Goal: Task Accomplishment & Management: Use online tool/utility

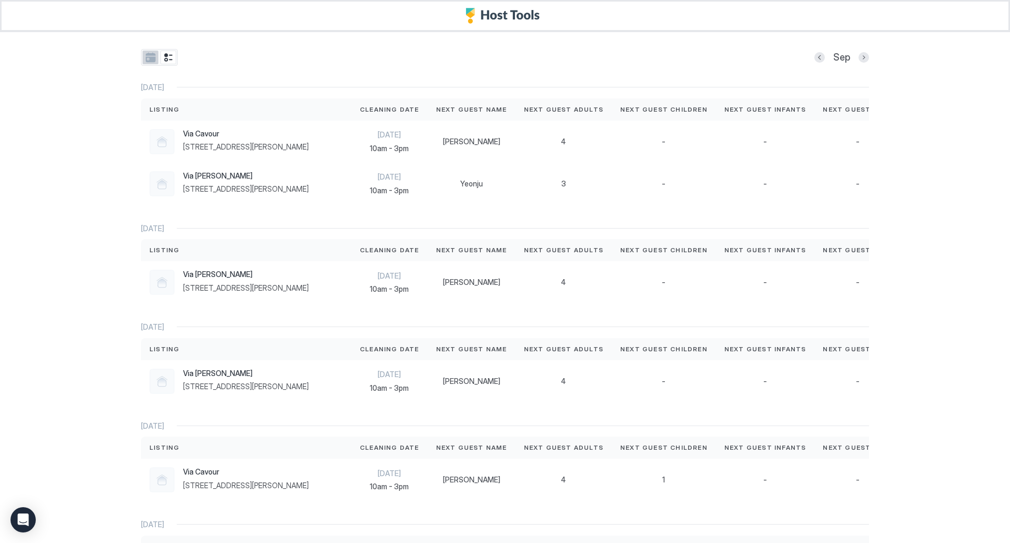
click at [143, 56] on button "tab-group" at bounding box center [151, 58] width 16 height 14
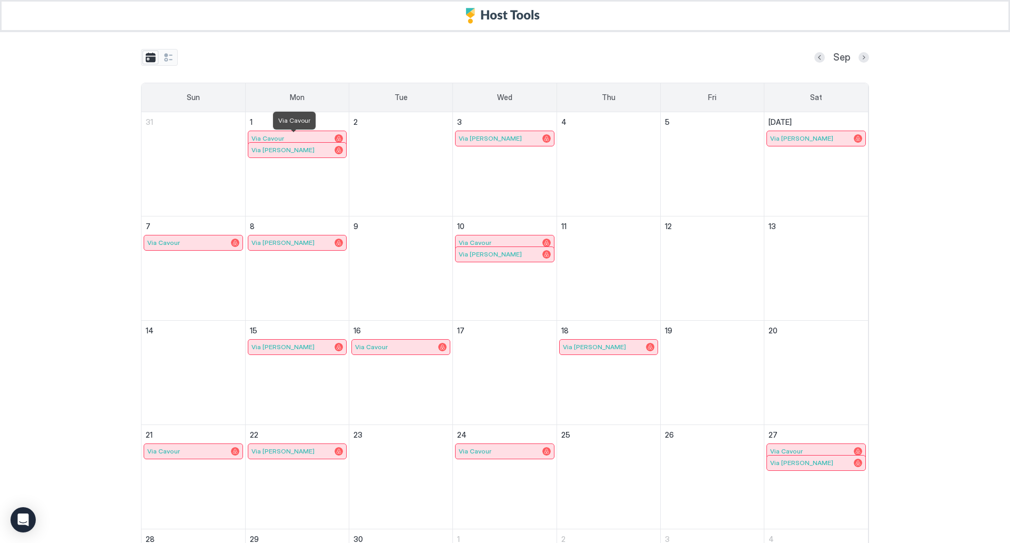
click at [304, 138] on div "Via Cavour" at bounding box center [298, 138] width 92 height 8
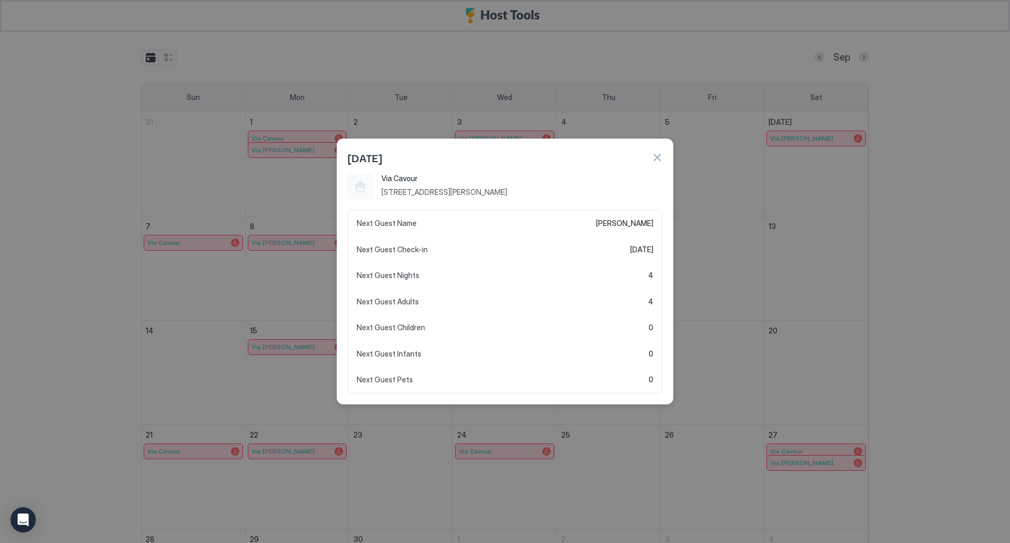
click at [661, 156] on button "button" at bounding box center [657, 157] width 11 height 11
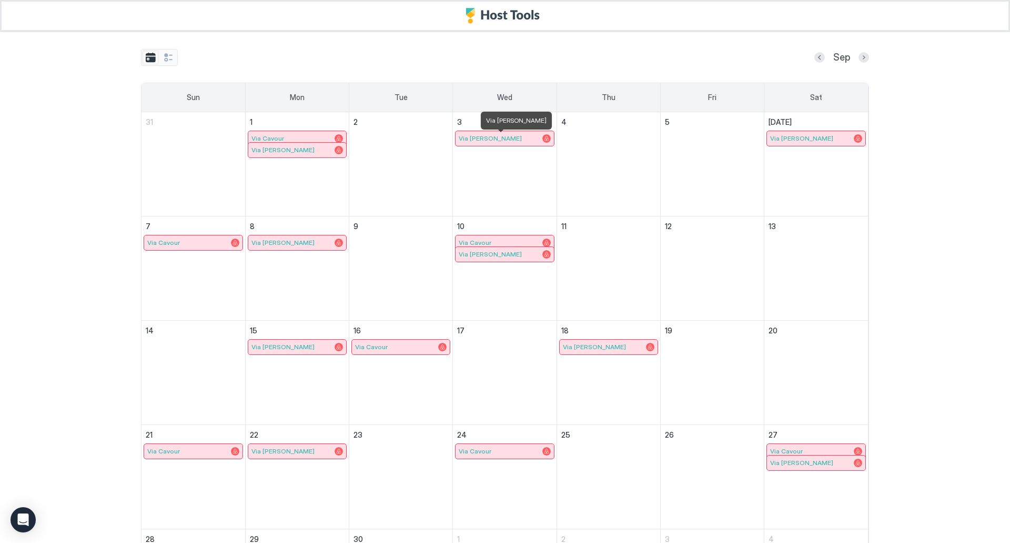
click at [492, 137] on div "Via [PERSON_NAME]" at bounding box center [505, 138] width 92 height 8
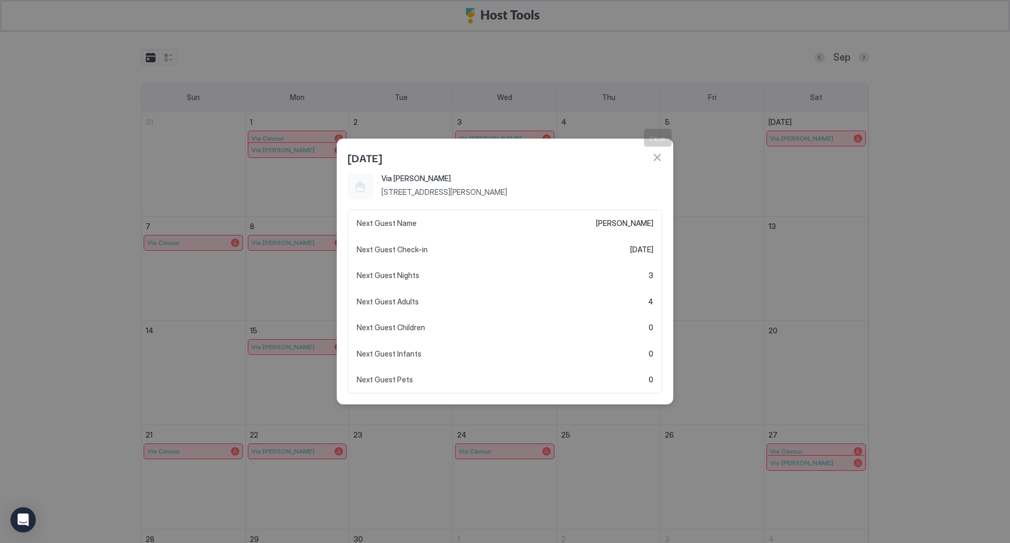
click at [654, 160] on button "button" at bounding box center [657, 157] width 11 height 11
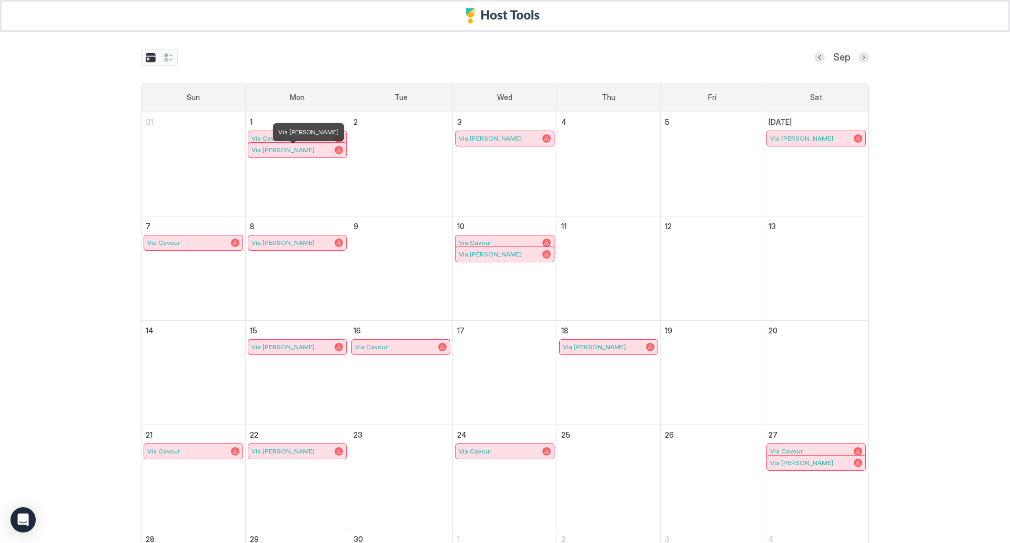
click at [295, 152] on div "Via [PERSON_NAME]" at bounding box center [298, 150] width 92 height 8
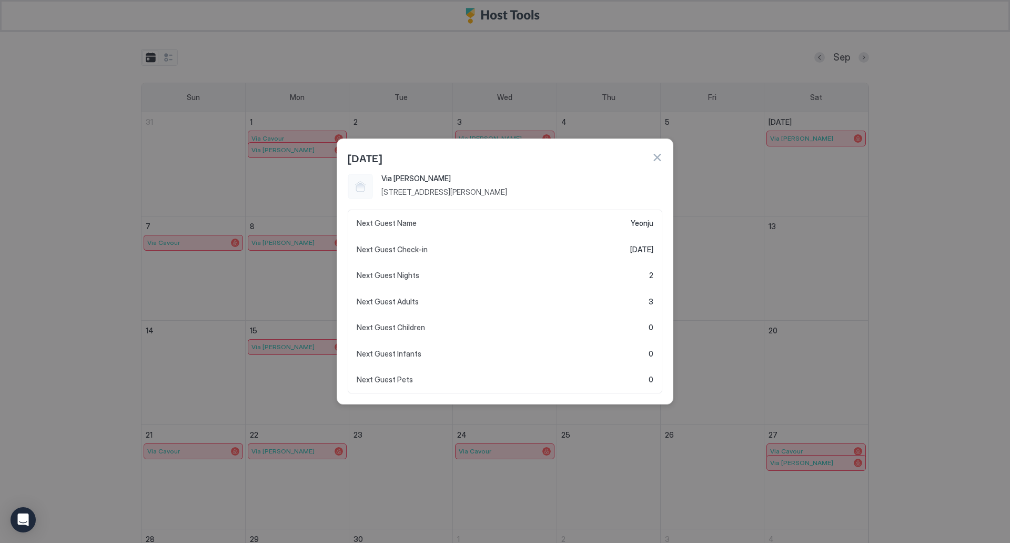
click at [656, 157] on button "button" at bounding box center [657, 157] width 11 height 11
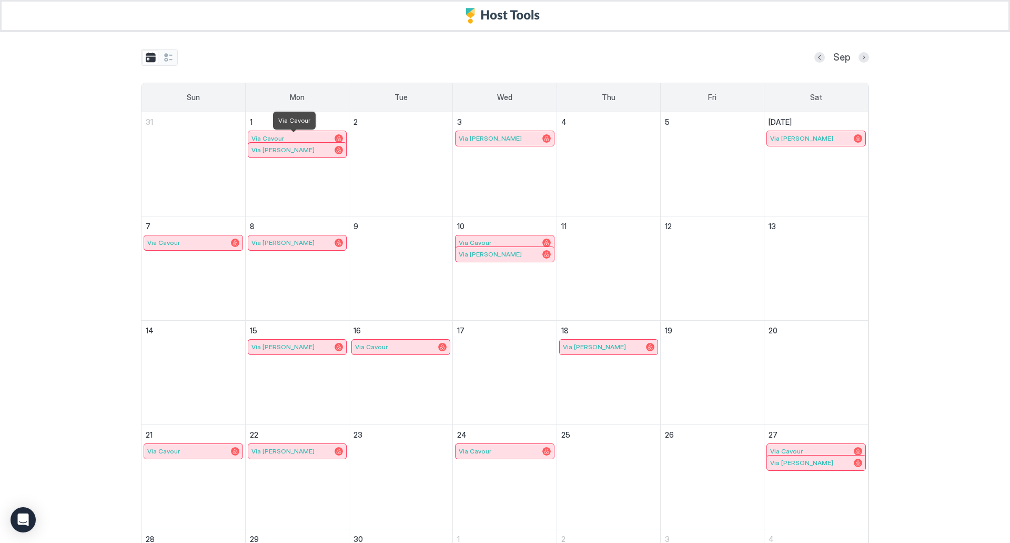
click at [276, 135] on span "Via Cavour" at bounding box center [268, 138] width 33 height 8
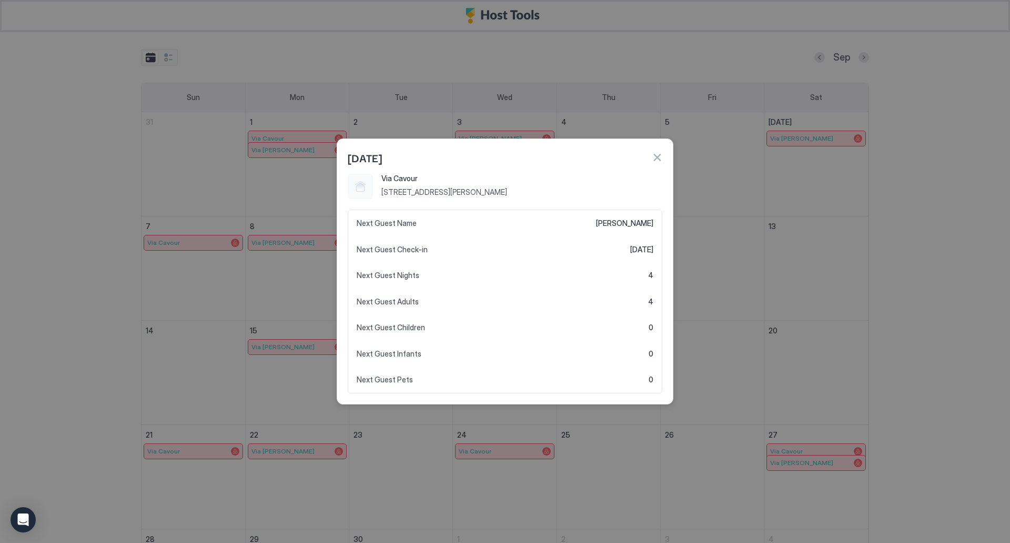
click at [663, 157] on div "[DATE]" at bounding box center [505, 156] width 336 height 35
click at [660, 156] on button "button" at bounding box center [657, 157] width 11 height 11
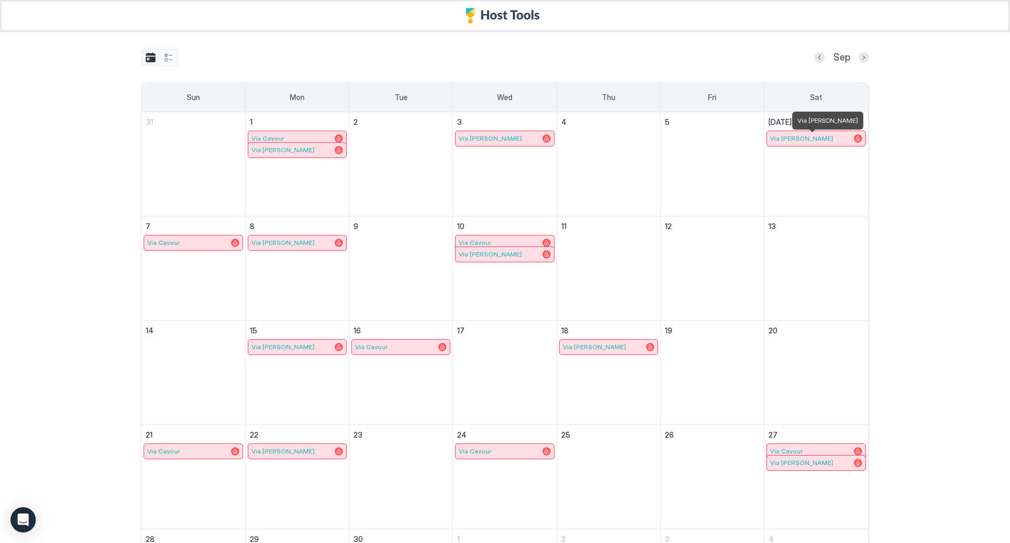
click at [820, 138] on div "Via [PERSON_NAME]" at bounding box center [816, 138] width 92 height 8
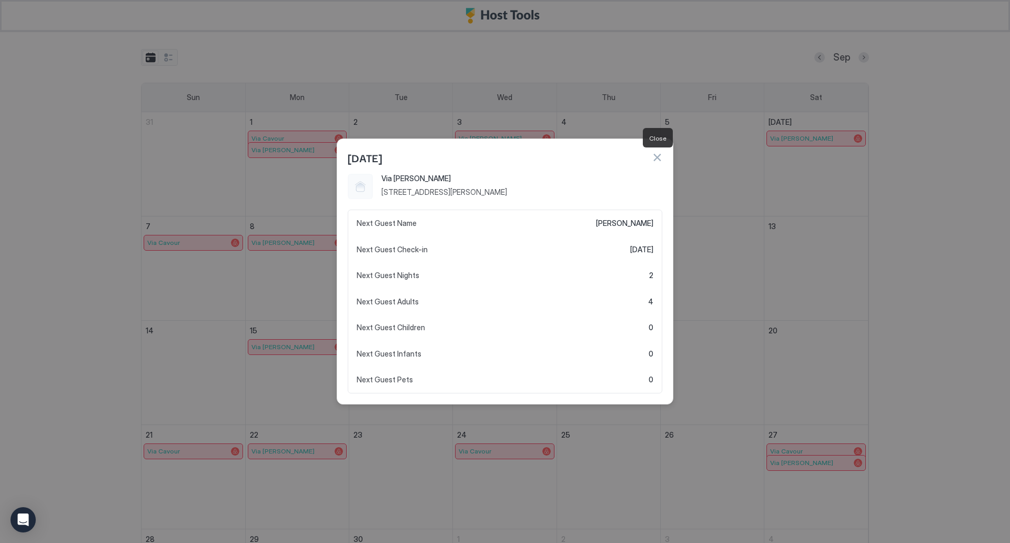
click at [655, 158] on button "button" at bounding box center [657, 157] width 11 height 11
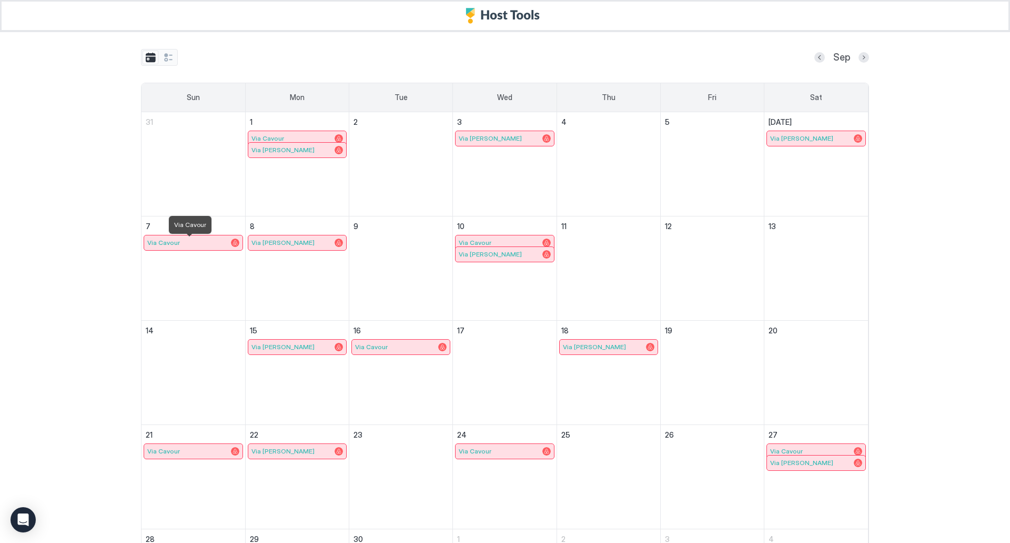
click at [164, 240] on span "Via Cavour" at bounding box center [163, 242] width 33 height 8
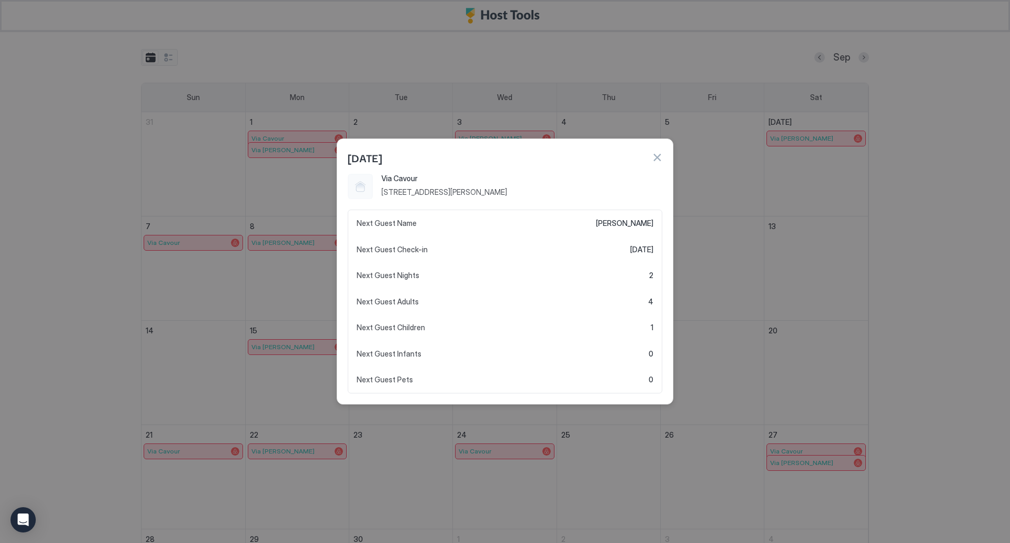
click at [655, 158] on button "button" at bounding box center [657, 157] width 11 height 11
